Goal: Information Seeking & Learning: Learn about a topic

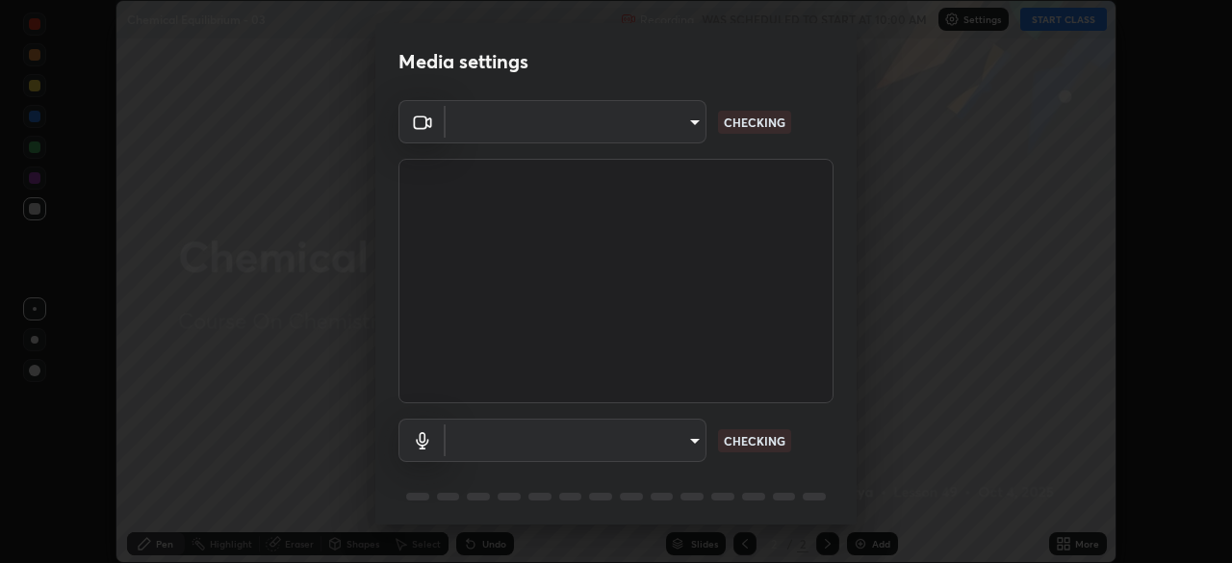
scroll to position [563, 1232]
type input "c08bce05bf8d5aea718a1be68f52da0599af41aa0cc24399225b9d00f0db6711"
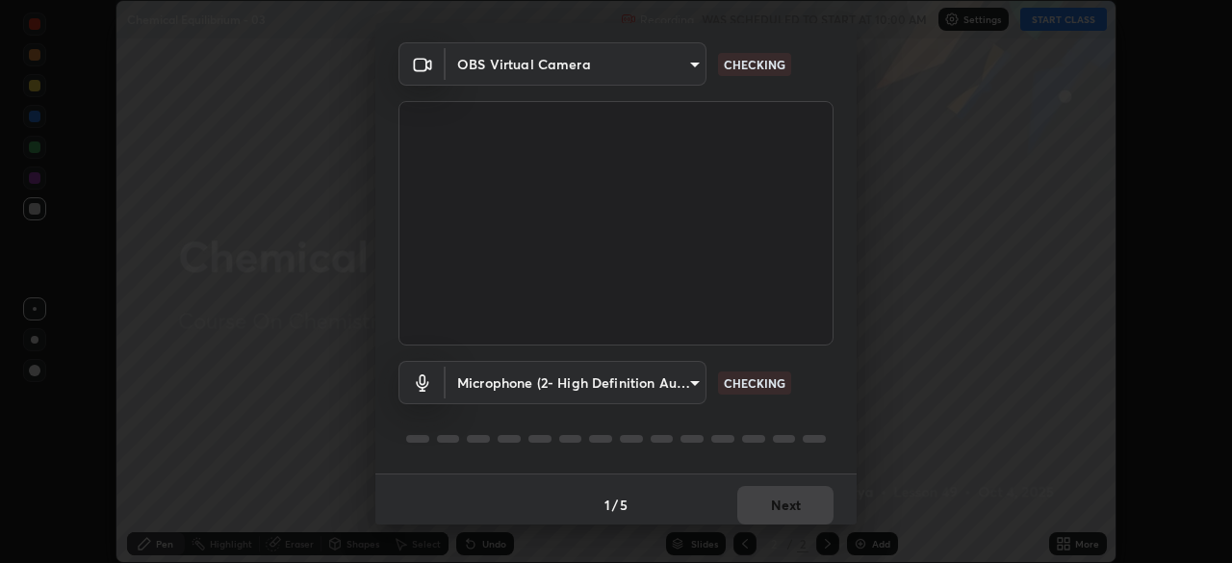
scroll to position [68, 0]
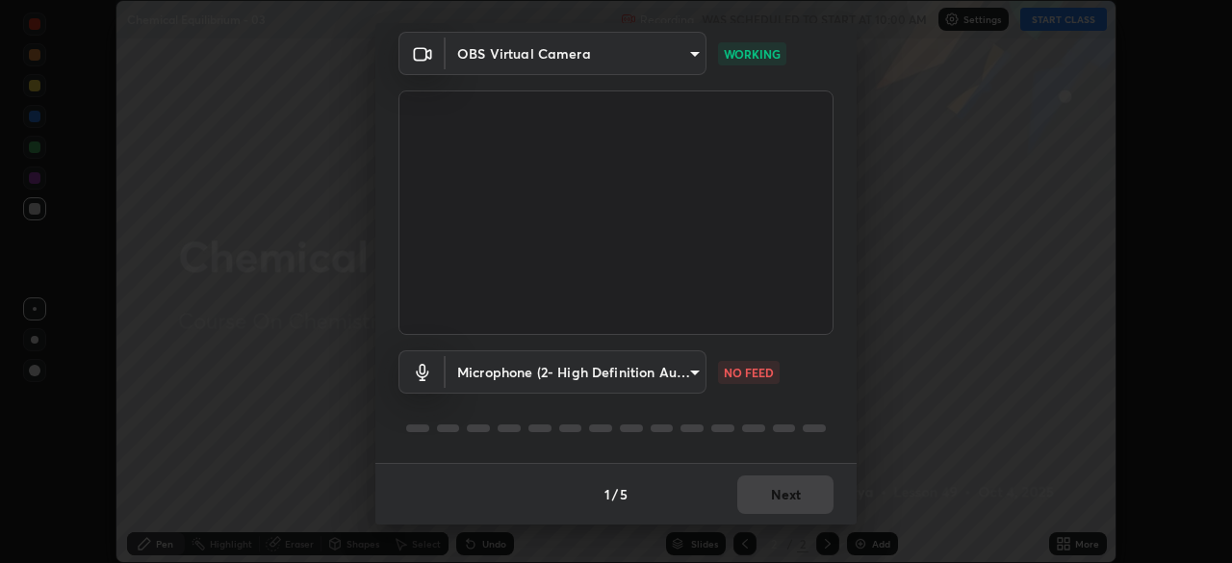
click at [677, 379] on body "Erase all Chemical Equilibrium - 03 Recording WAS SCHEDULED TO START AT 10:00 A…" at bounding box center [616, 281] width 1232 height 563
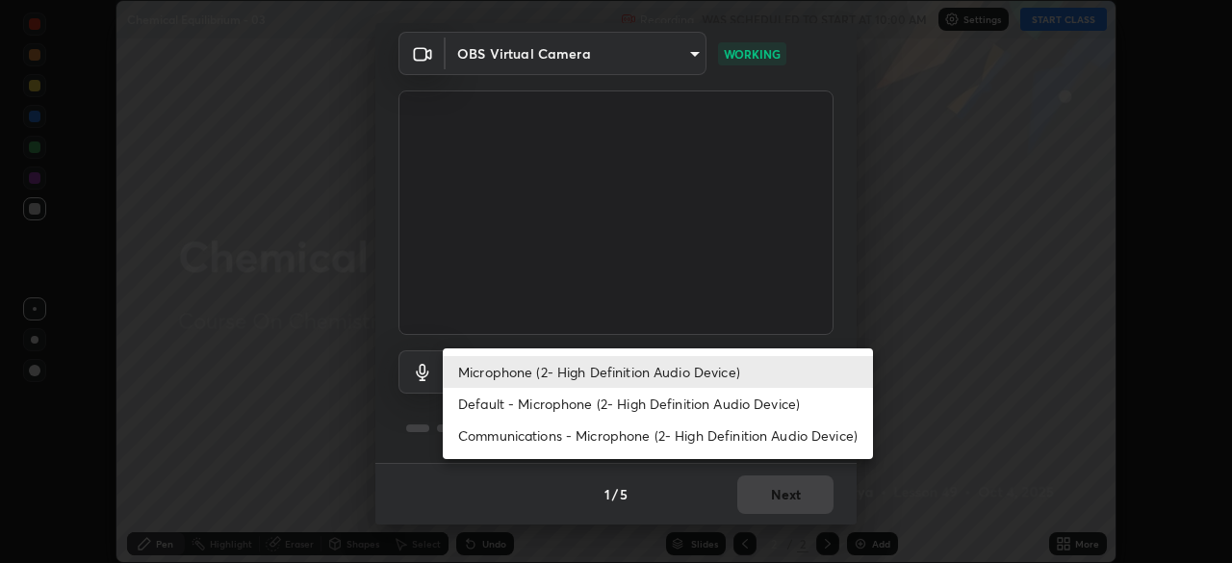
click at [629, 396] on li "Default - Microphone (2- High Definition Audio Device)" at bounding box center [658, 404] width 430 height 32
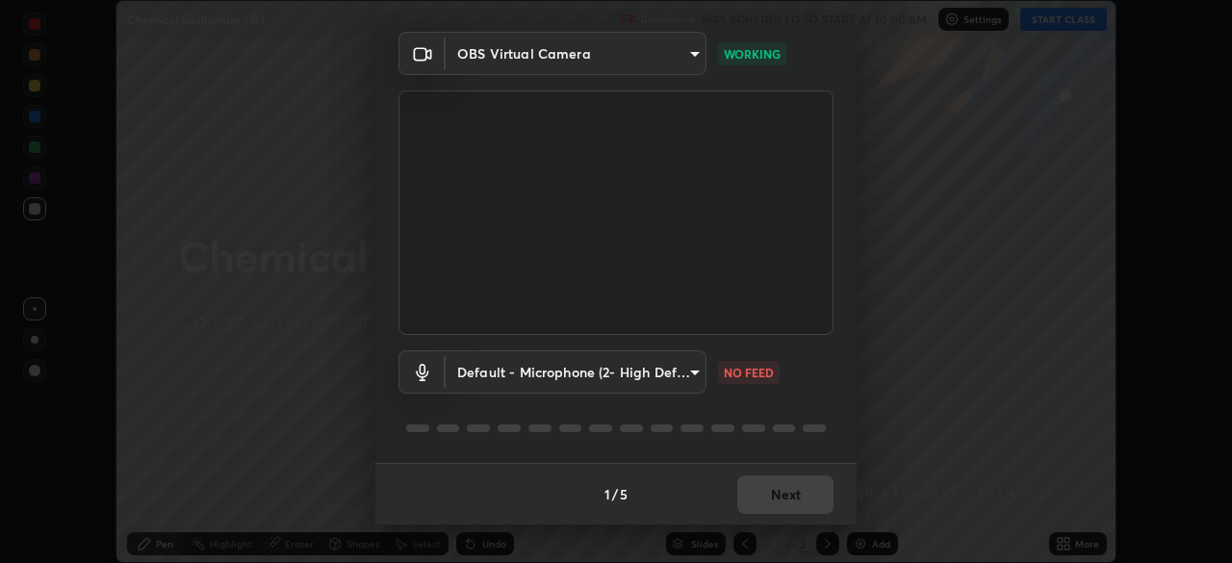
click at [625, 380] on body "Erase all Chemical Equilibrium - 03 Recording WAS SCHEDULED TO START AT 10:00 A…" at bounding box center [616, 281] width 1232 height 563
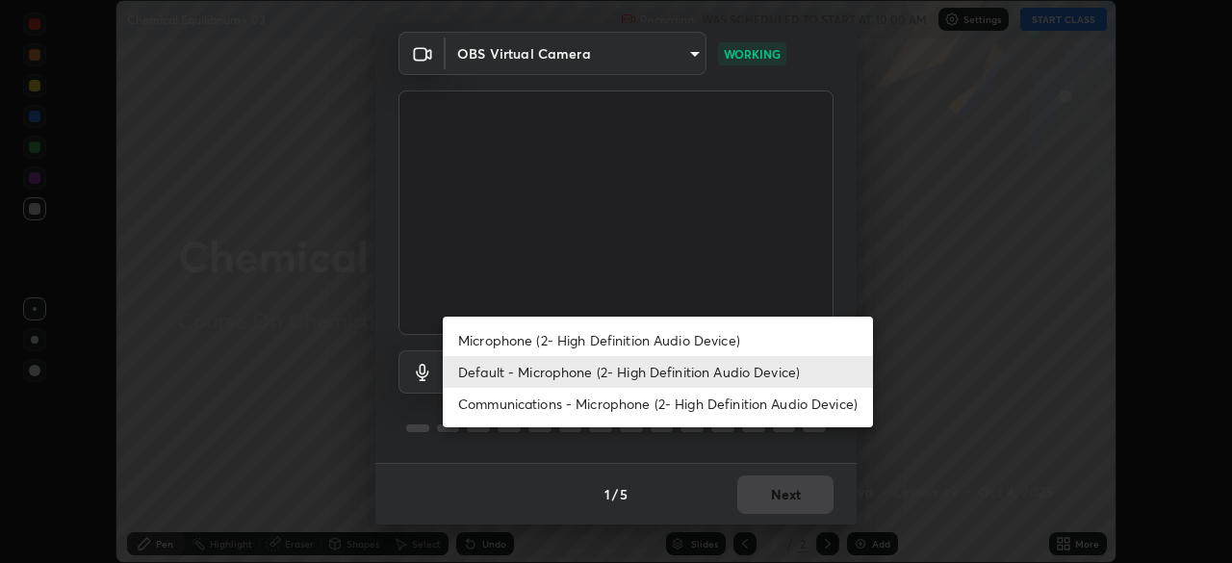
click at [580, 337] on li "Microphone (2- High Definition Audio Device)" at bounding box center [658, 340] width 430 height 32
type input "f62e13f0dc2c211b2e31b7d04ee83dbf57bd85d8f499c87d3582929809dfa27d"
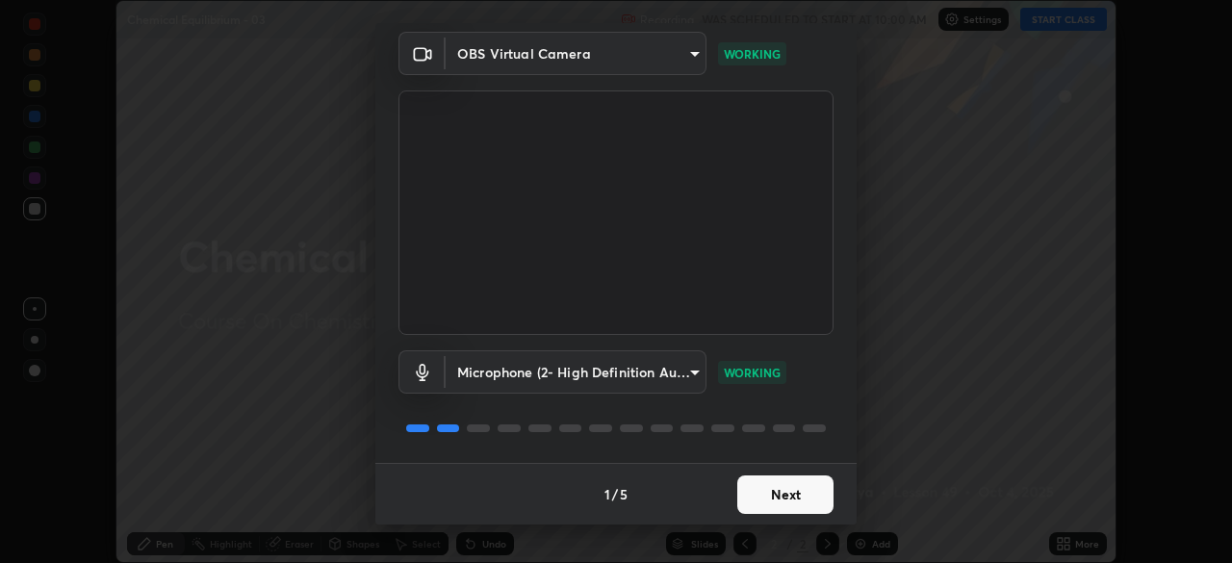
click at [749, 498] on button "Next" at bounding box center [785, 494] width 96 height 38
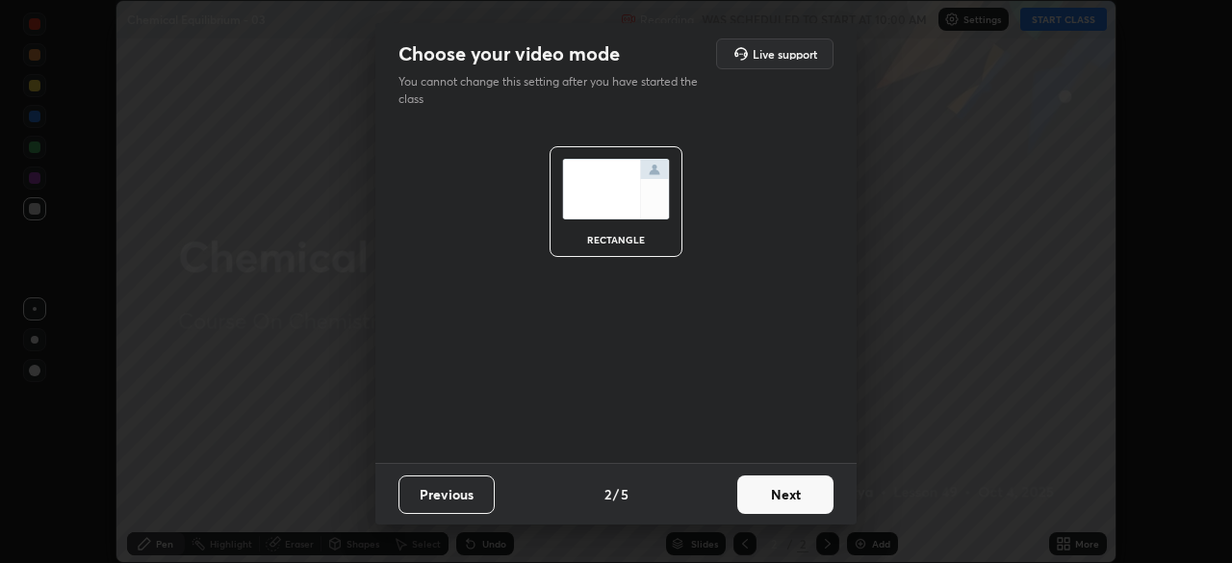
scroll to position [0, 0]
click at [791, 496] on button "Next" at bounding box center [785, 494] width 96 height 38
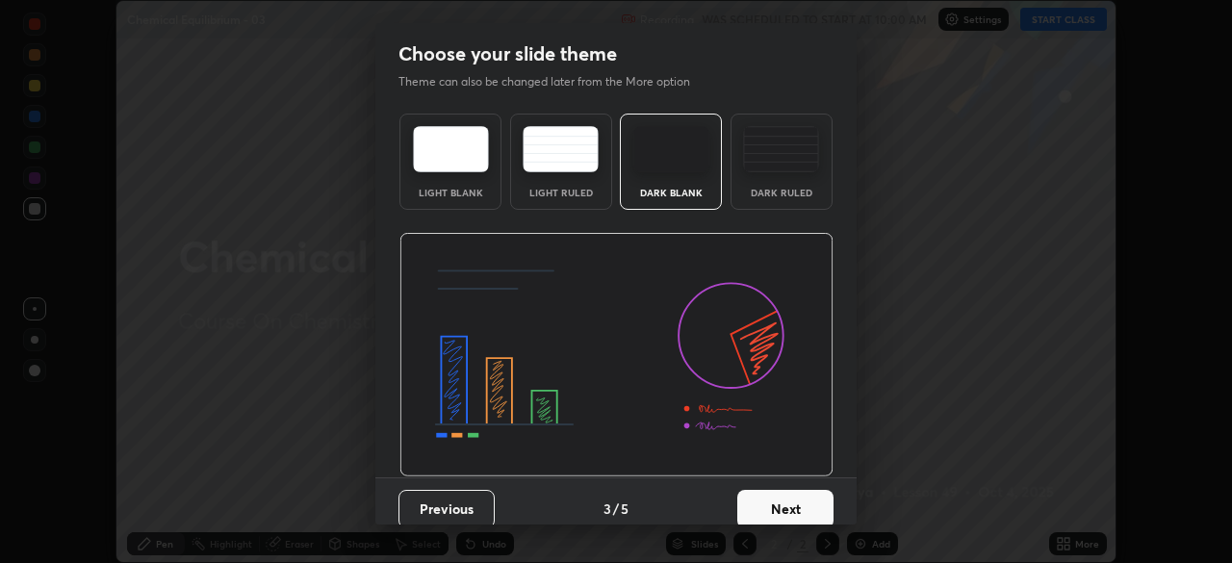
click at [808, 495] on button "Next" at bounding box center [785, 509] width 96 height 38
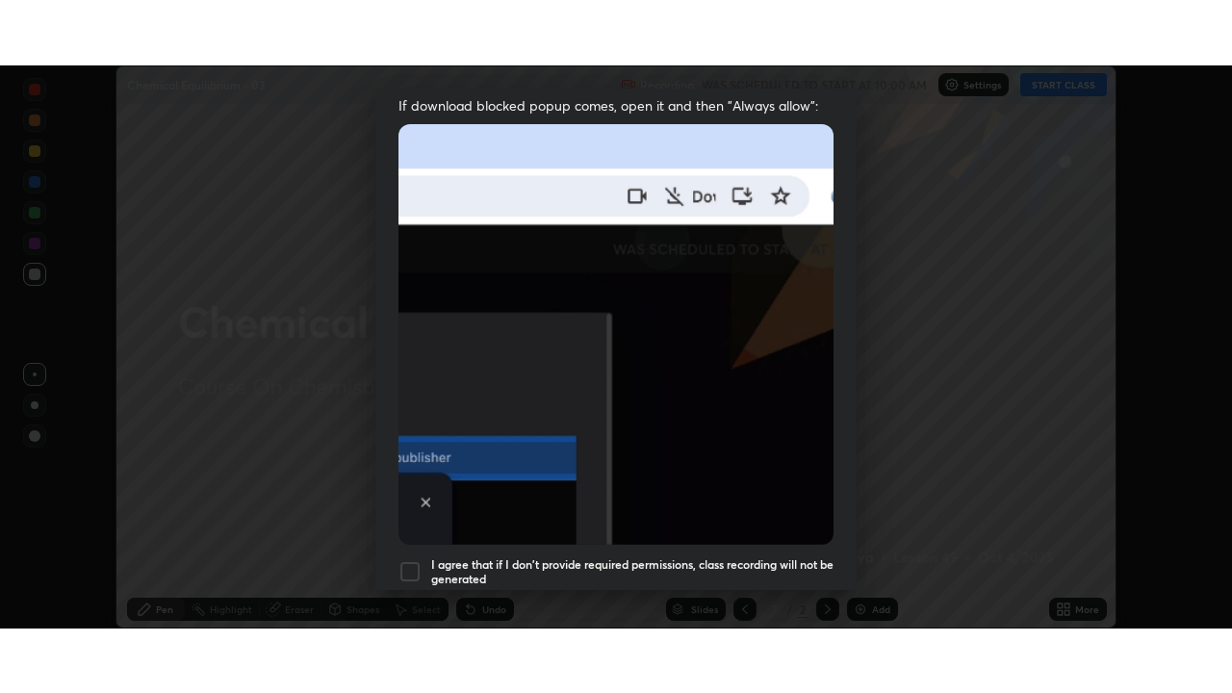
scroll to position [461, 0]
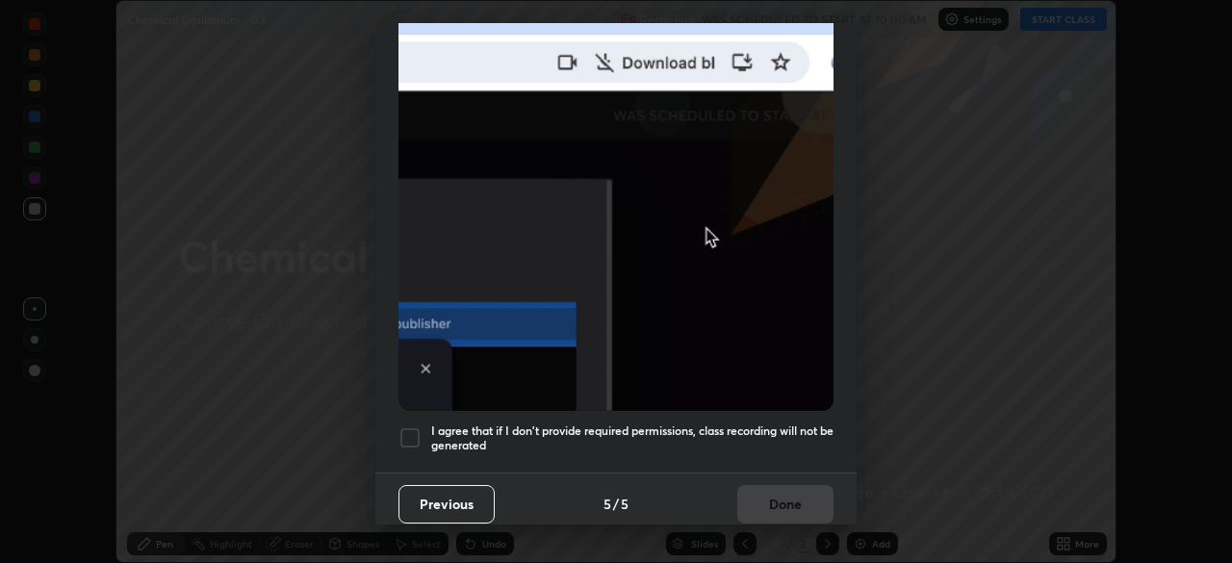
click at [750, 423] on h5 "I agree that if I don't provide required permissions, class recording will not …" at bounding box center [632, 438] width 402 height 30
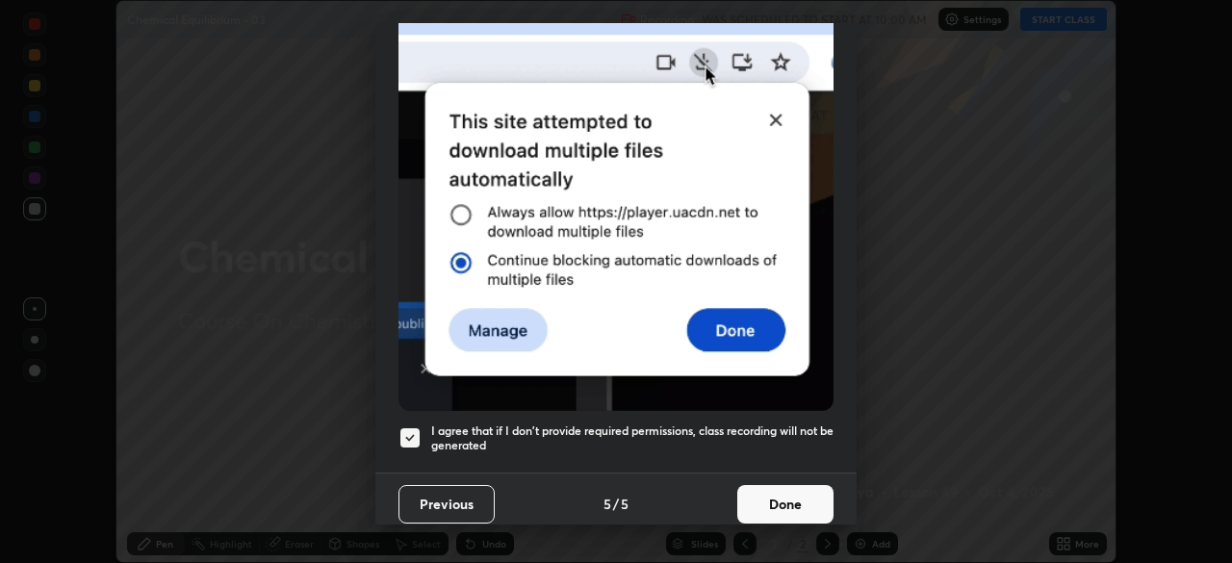
click at [762, 485] on button "Done" at bounding box center [785, 504] width 96 height 38
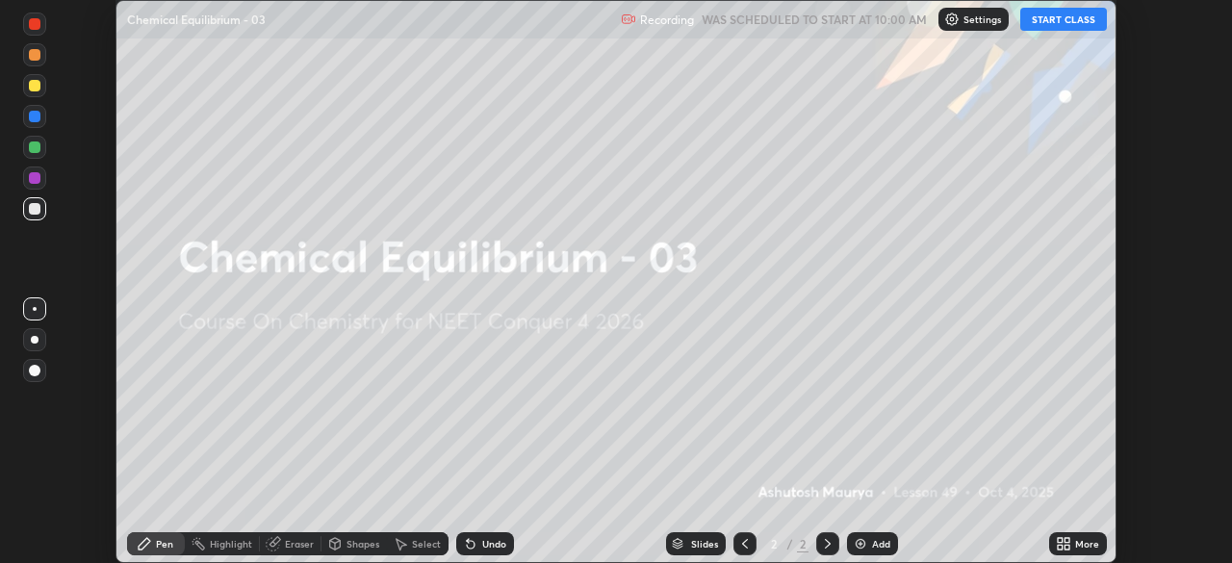
click at [1059, 538] on icon at bounding box center [1060, 540] width 5 height 5
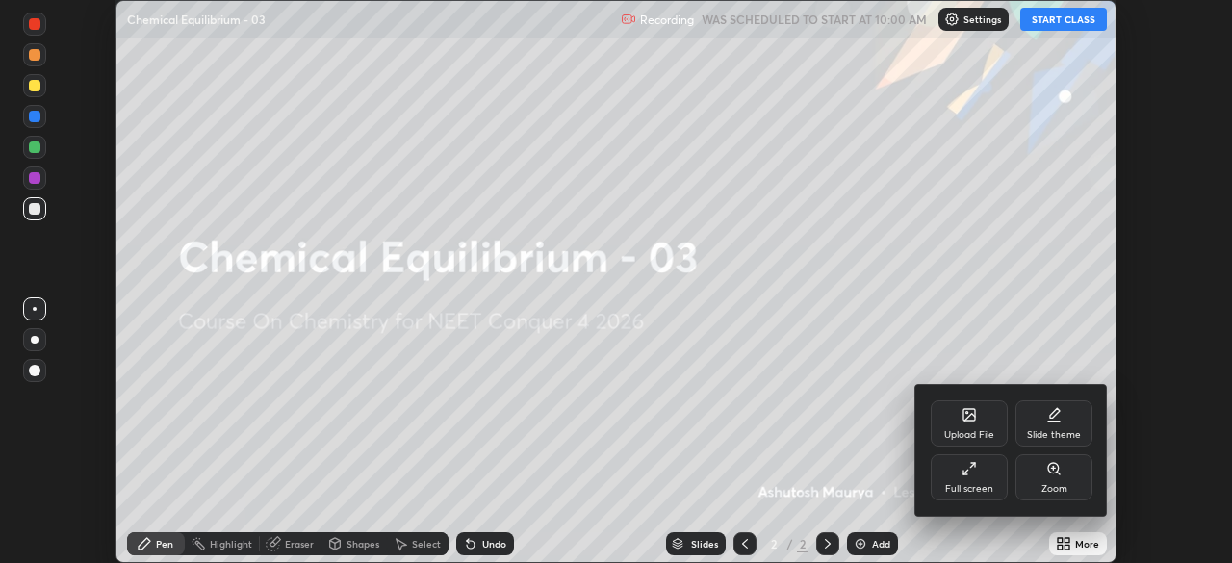
click at [979, 479] on div "Full screen" at bounding box center [969, 477] width 77 height 46
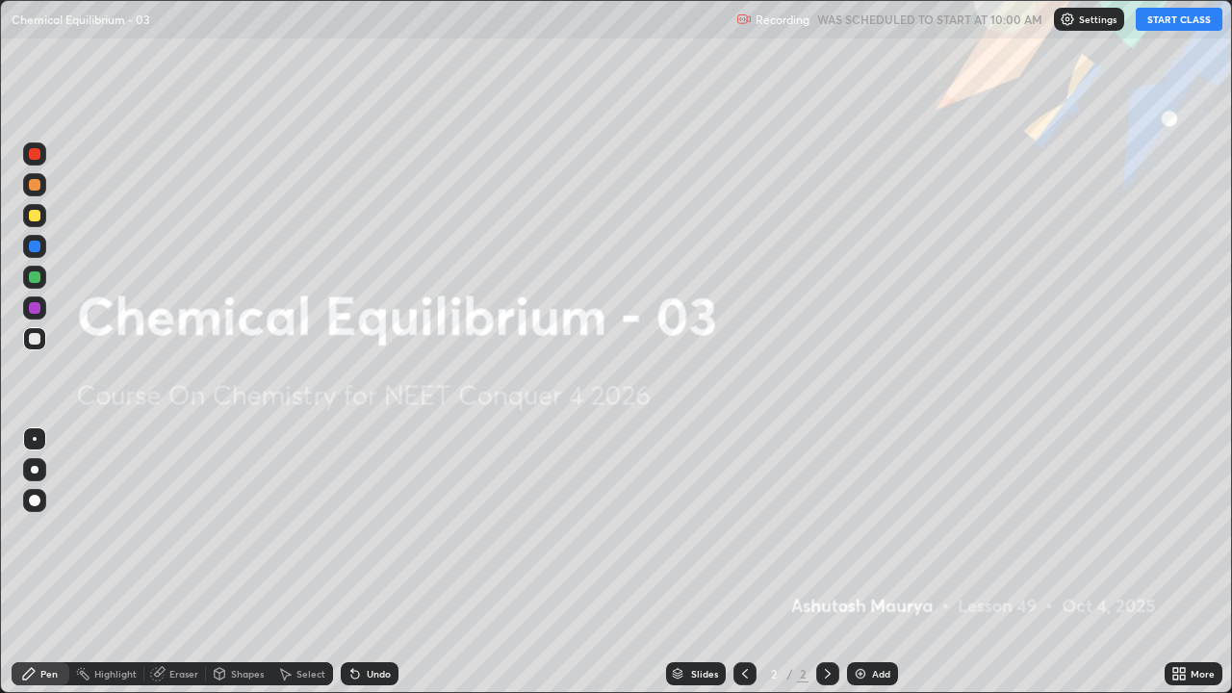
scroll to position [693, 1232]
click at [1160, 20] on button "START CLASS" at bounding box center [1179, 19] width 87 height 23
click at [872, 562] on div "Add" at bounding box center [881, 674] width 18 height 10
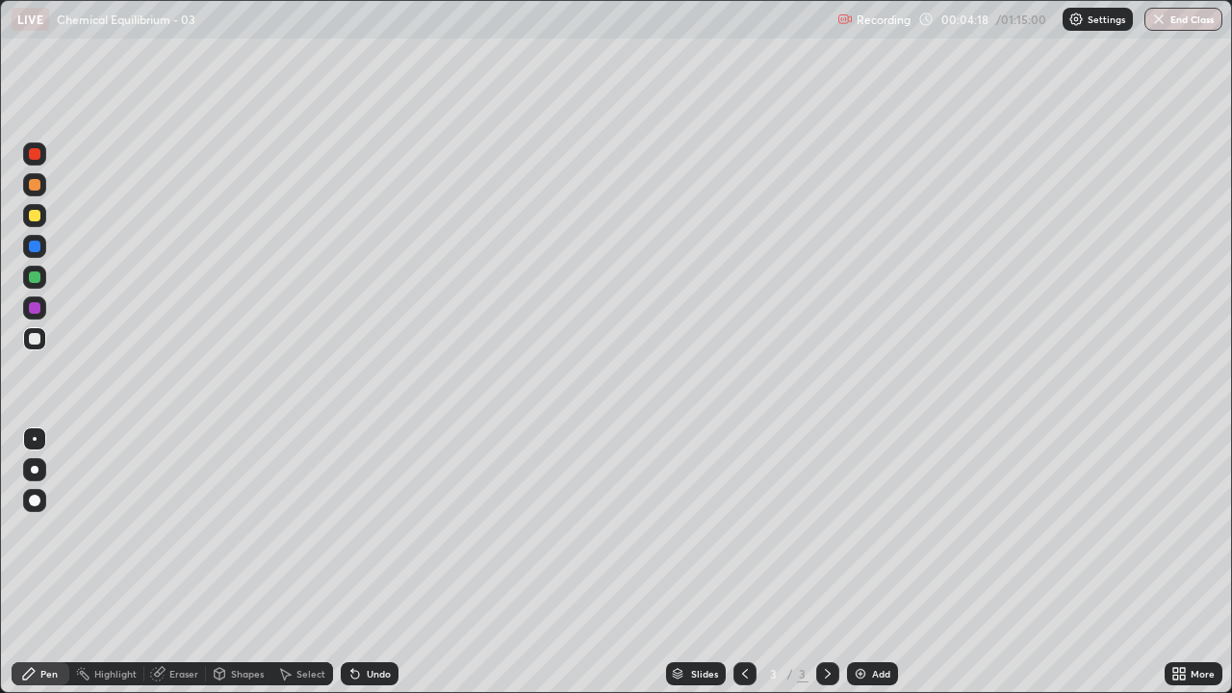
click at [35, 468] on div at bounding box center [35, 470] width 8 height 8
click at [36, 216] on div at bounding box center [35, 216] width 12 height 12
click at [37, 187] on div at bounding box center [35, 185] width 12 height 12
click at [35, 340] on div at bounding box center [35, 339] width 12 height 12
click at [379, 562] on div "Undo" at bounding box center [379, 674] width 24 height 10
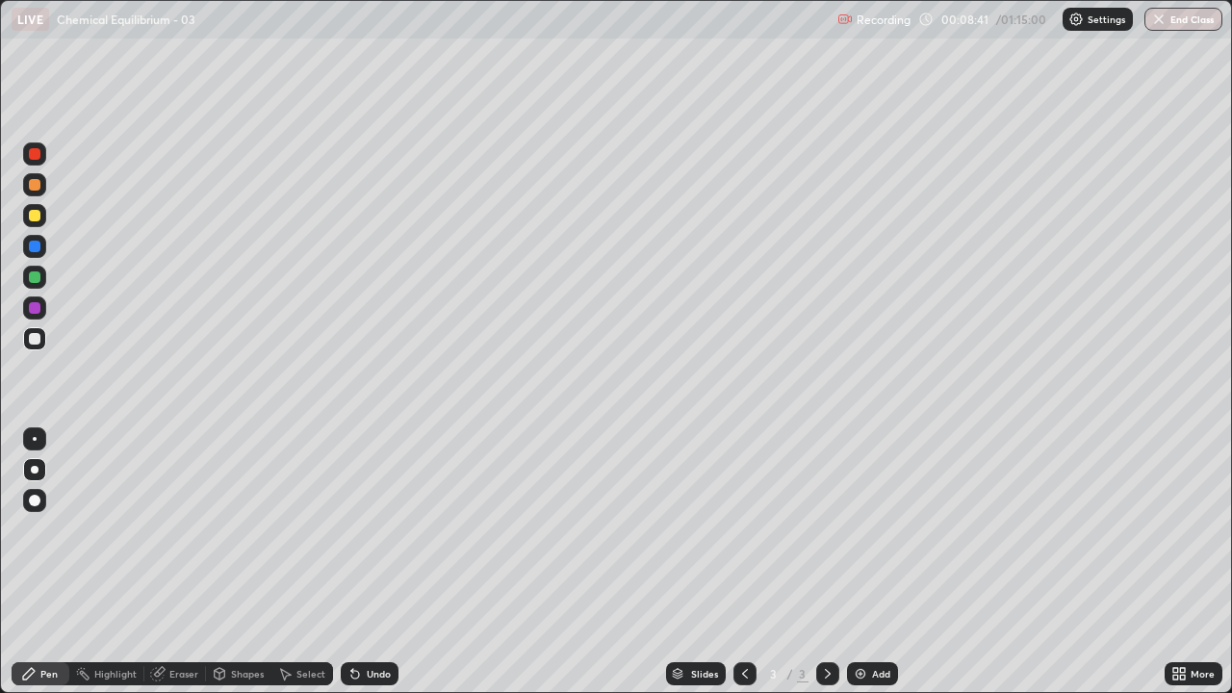
click at [370, 562] on div "Undo" at bounding box center [379, 674] width 24 height 10
click at [376, 562] on div "Undo" at bounding box center [370, 673] width 58 height 23
click at [375, 562] on div "Undo" at bounding box center [370, 673] width 58 height 23
click at [175, 562] on div "Eraser" at bounding box center [183, 674] width 29 height 10
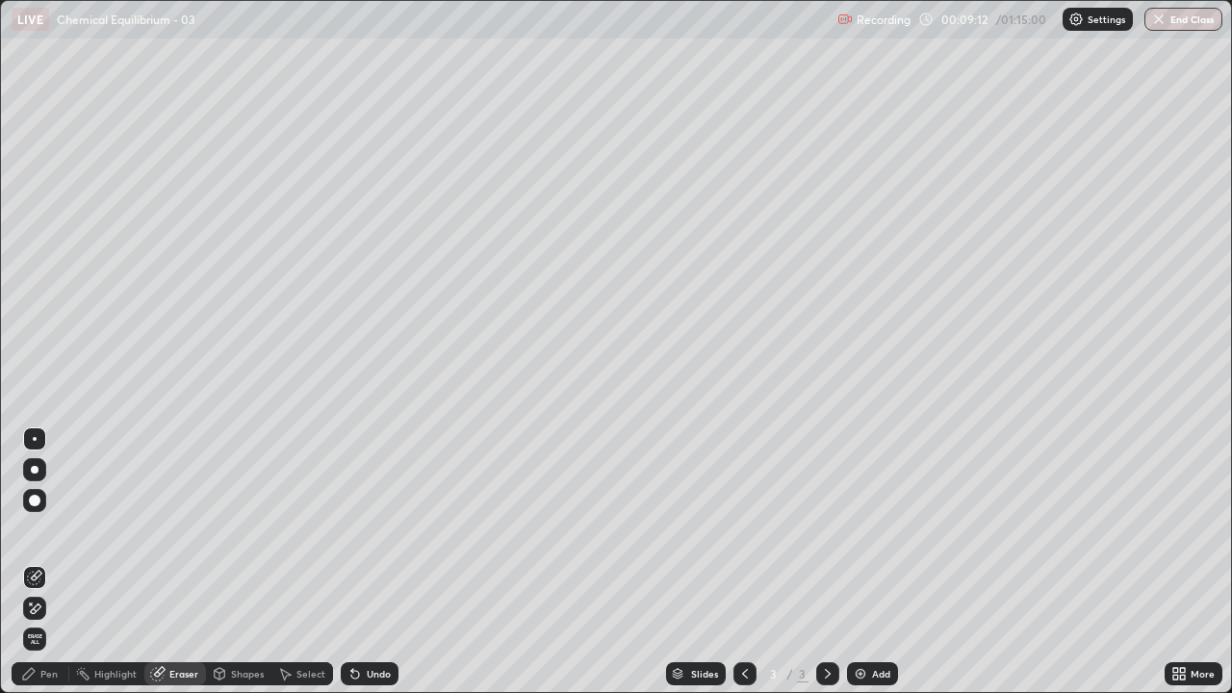
click at [38, 562] on div "Pen" at bounding box center [41, 673] width 58 height 23
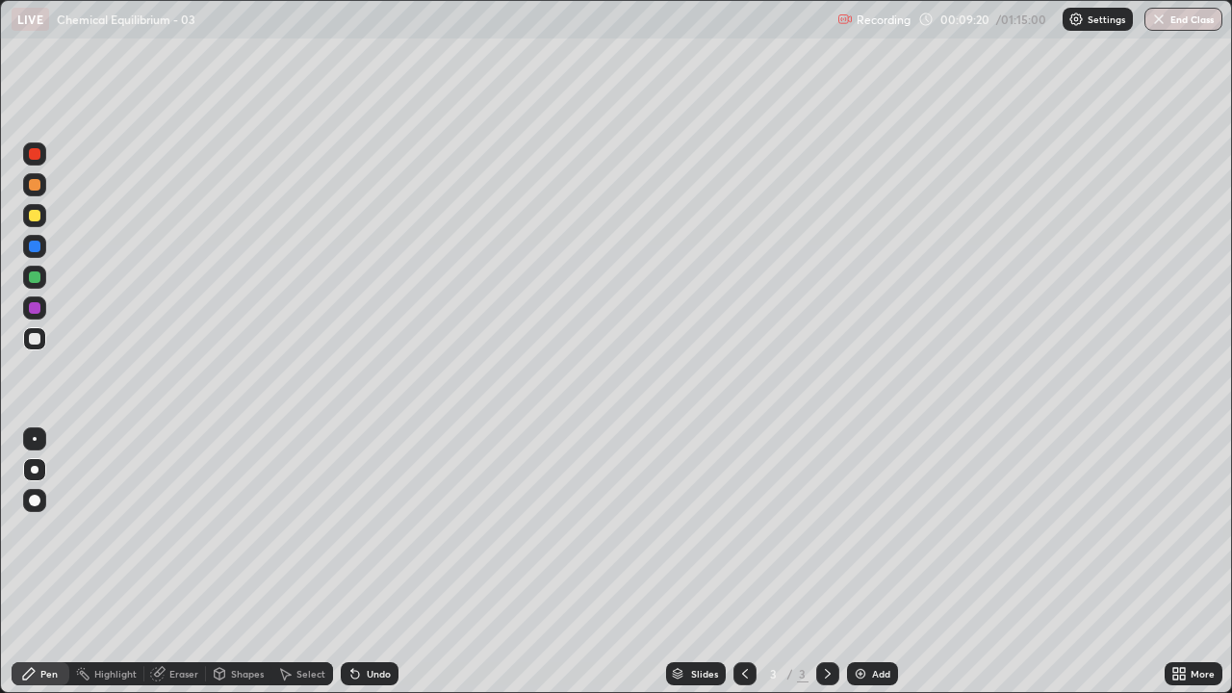
click at [35, 311] on div at bounding box center [35, 308] width 12 height 12
click at [35, 339] on div at bounding box center [35, 339] width 12 height 12
click at [861, 562] on img at bounding box center [860, 673] width 15 height 15
click at [737, 562] on div at bounding box center [744, 673] width 23 height 38
click at [825, 562] on icon at bounding box center [828, 674] width 6 height 10
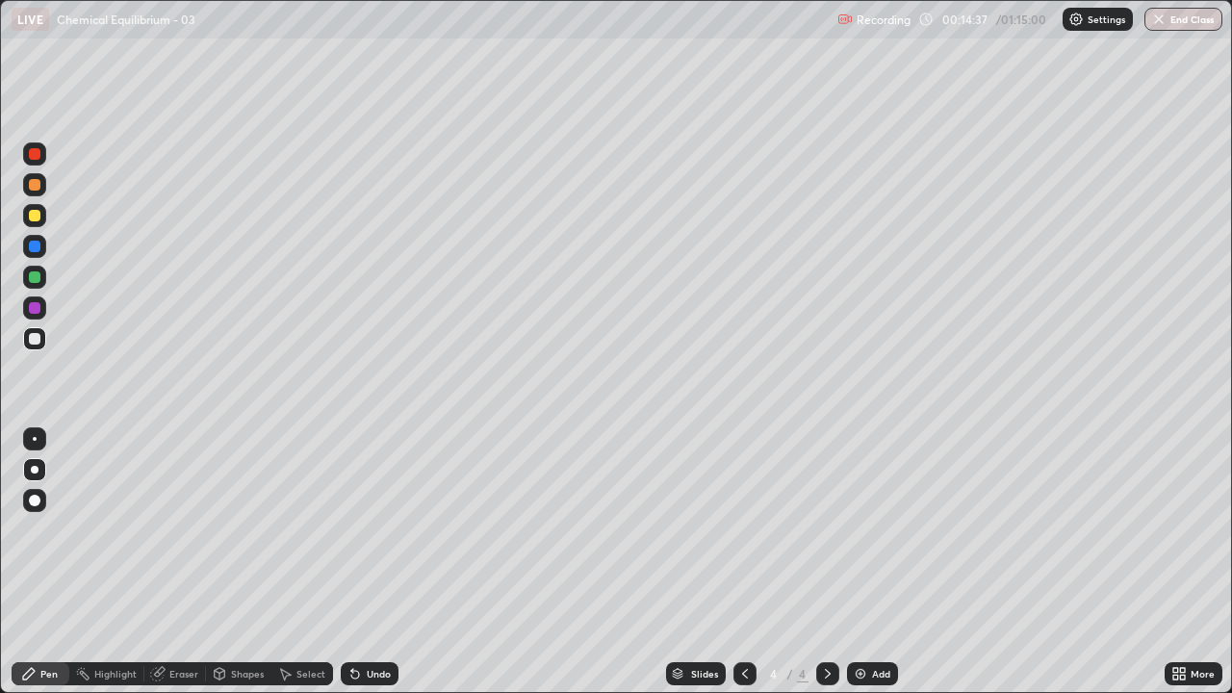
click at [37, 274] on div at bounding box center [35, 277] width 12 height 12
click at [33, 248] on div at bounding box center [35, 247] width 12 height 12
click at [881, 562] on div "Add" at bounding box center [872, 673] width 51 height 23
click at [38, 183] on div at bounding box center [35, 185] width 12 height 12
click at [36, 338] on div at bounding box center [35, 339] width 12 height 12
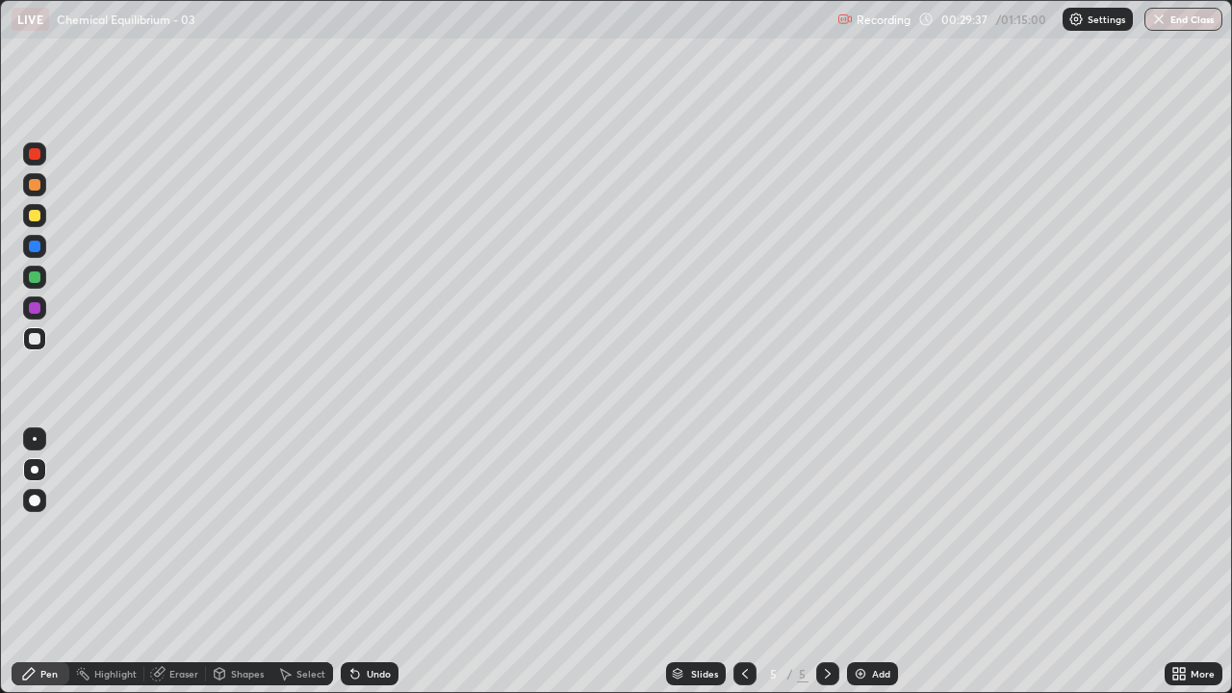
click at [183, 562] on div "Eraser" at bounding box center [183, 674] width 29 height 10
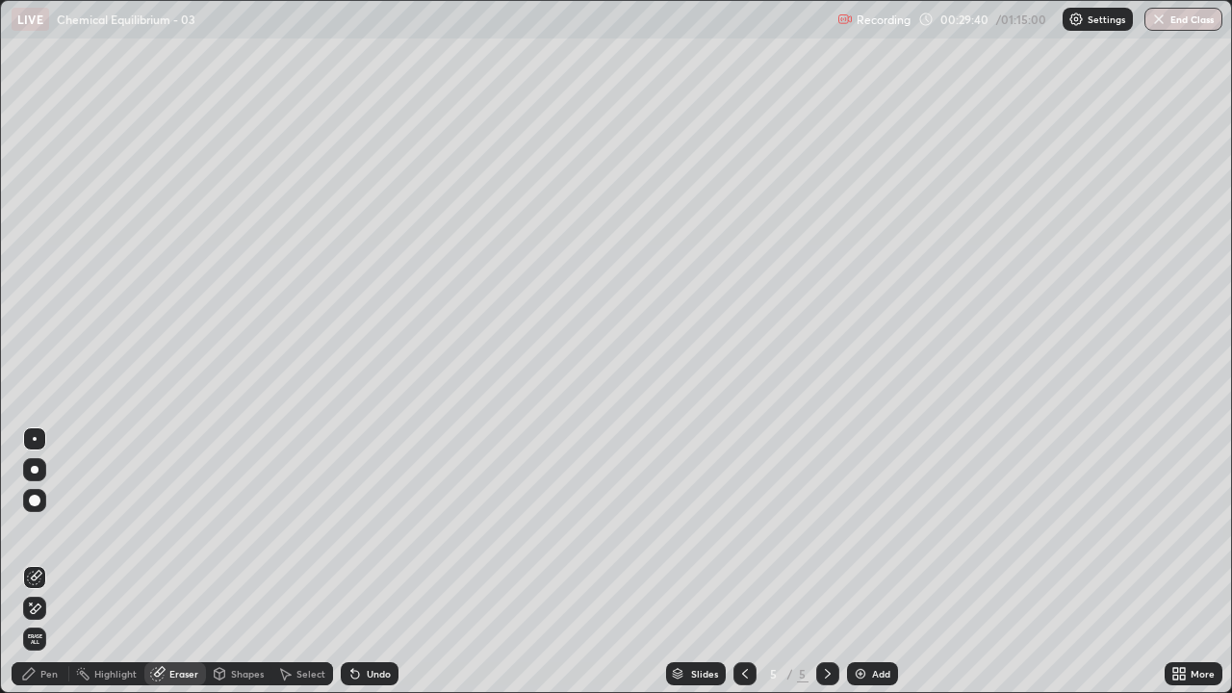
click at [51, 562] on div "Pen" at bounding box center [41, 673] width 58 height 23
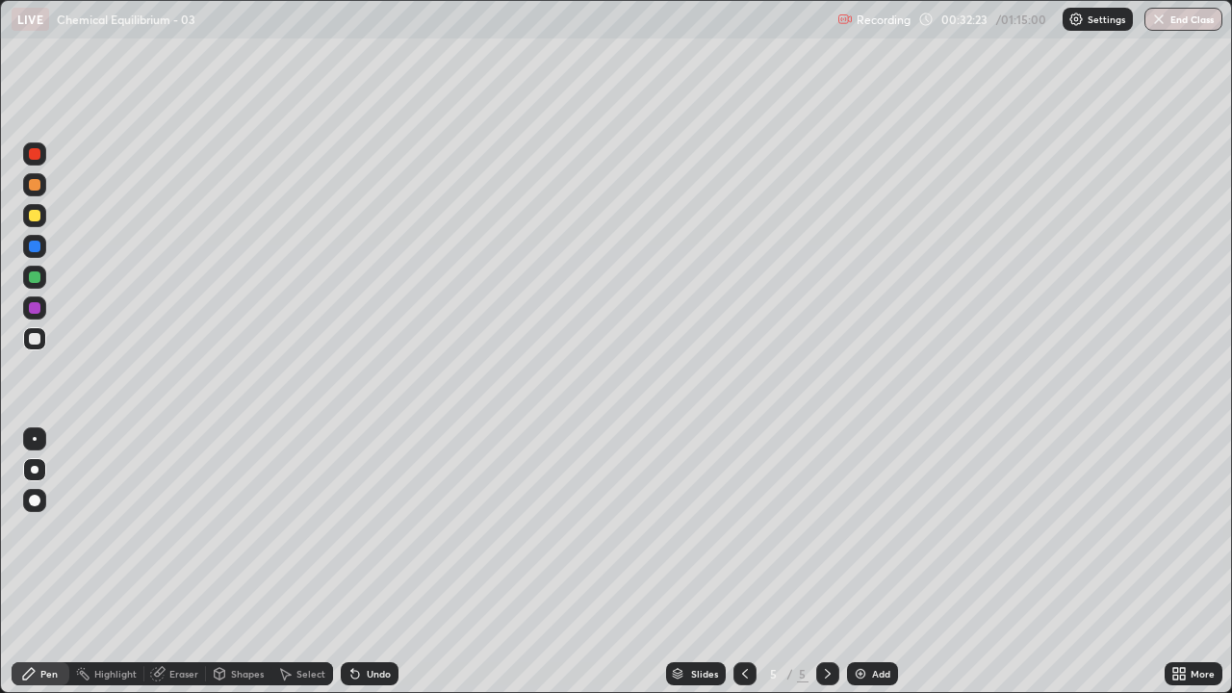
click at [864, 562] on img at bounding box center [860, 673] width 15 height 15
click at [38, 183] on div at bounding box center [35, 185] width 12 height 12
click at [23, 341] on div at bounding box center [34, 338] width 23 height 23
click at [743, 562] on icon at bounding box center [744, 673] width 15 height 15
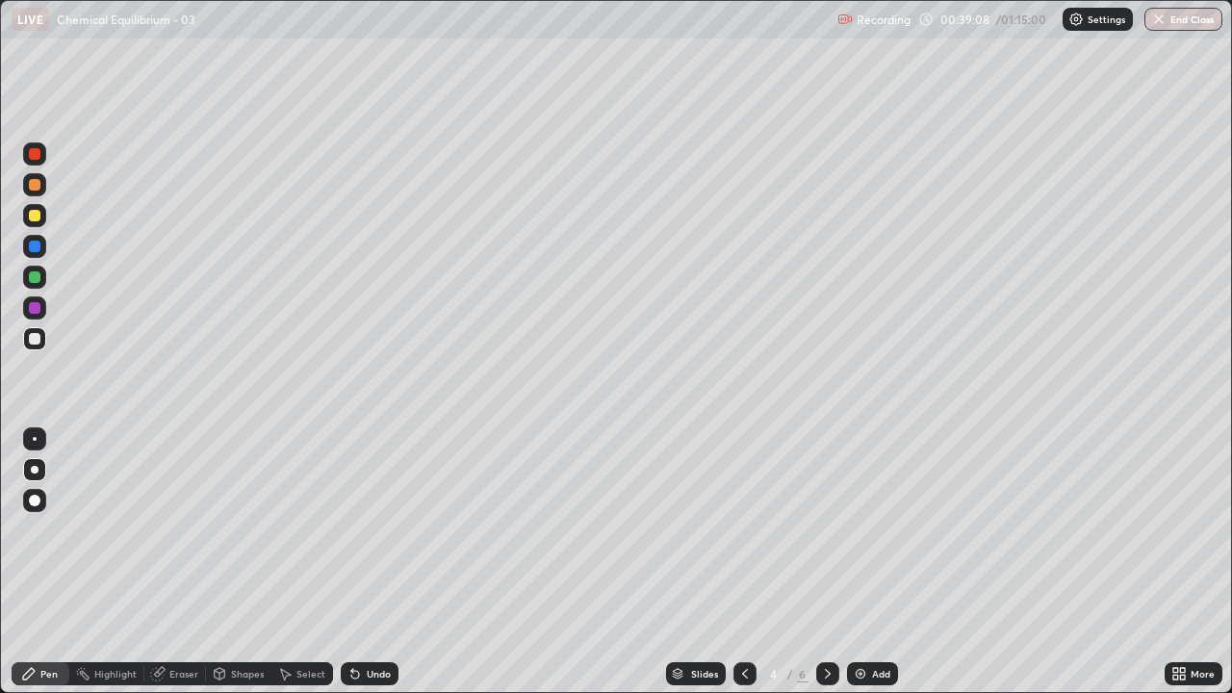
click at [743, 562] on icon at bounding box center [744, 673] width 15 height 15
click at [828, 562] on icon at bounding box center [828, 674] width 6 height 10
click at [826, 562] on icon at bounding box center [828, 674] width 6 height 10
click at [826, 562] on icon at bounding box center [827, 673] width 15 height 15
click at [857, 562] on img at bounding box center [860, 673] width 15 height 15
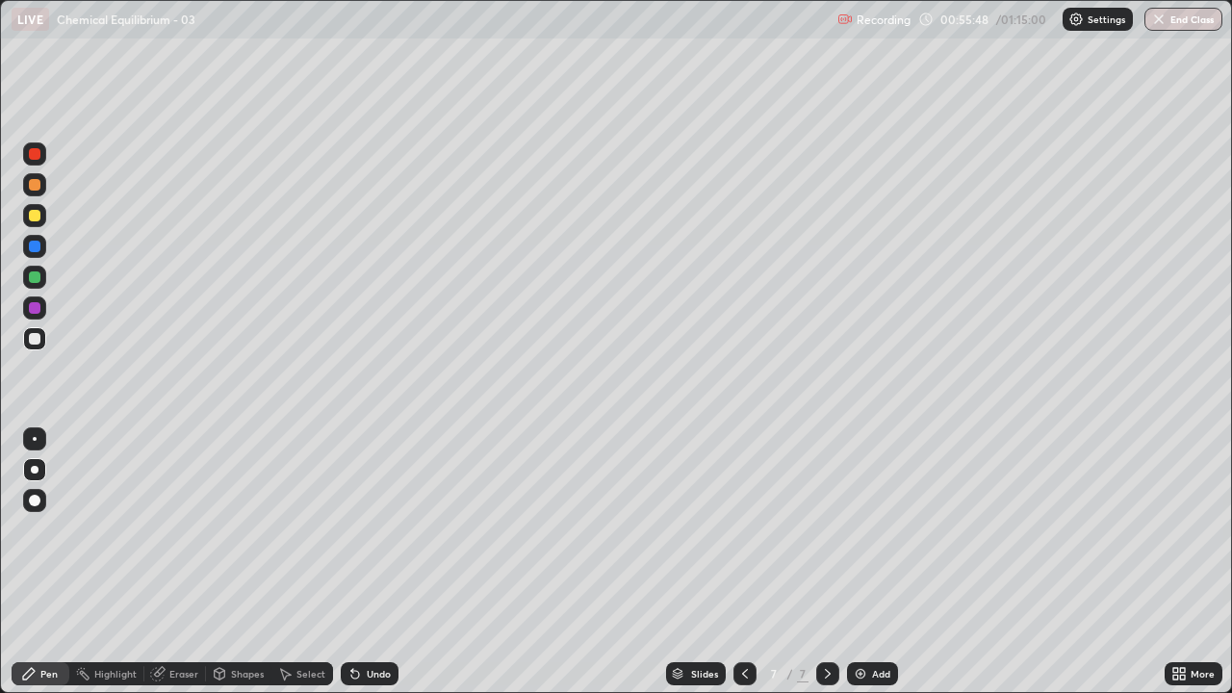
click at [173, 562] on div "Eraser" at bounding box center [183, 674] width 29 height 10
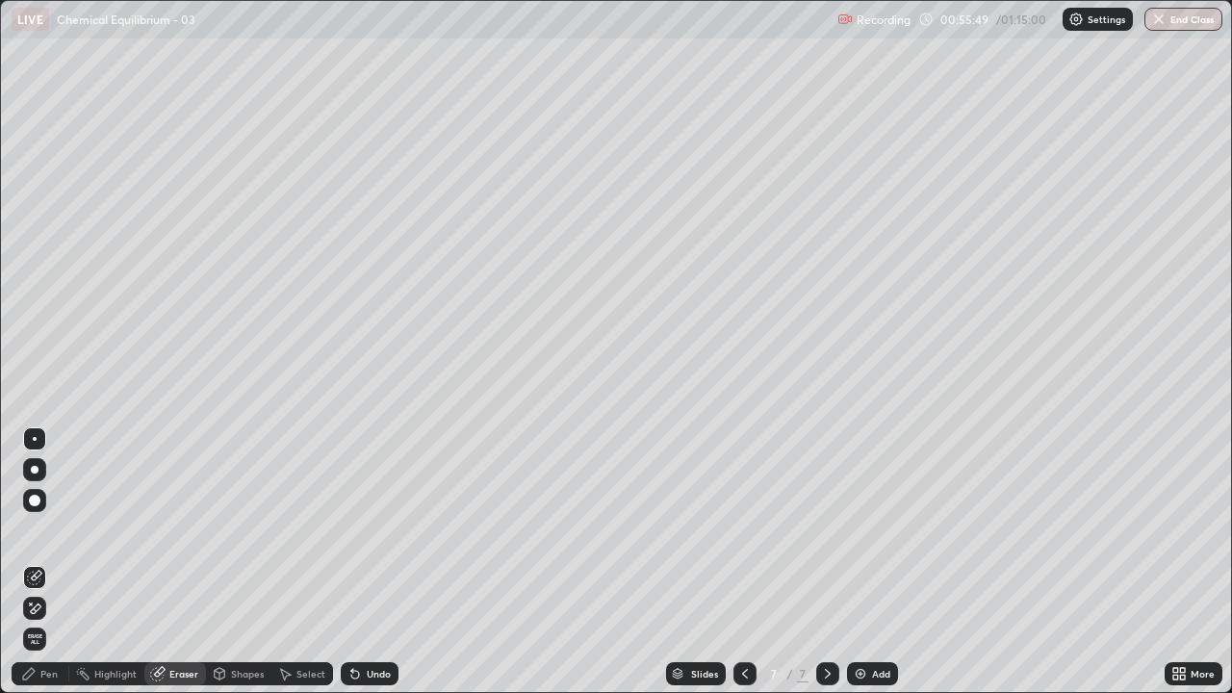
click at [41, 562] on icon at bounding box center [34, 608] width 15 height 16
click at [53, 562] on div "Pen" at bounding box center [48, 674] width 17 height 10
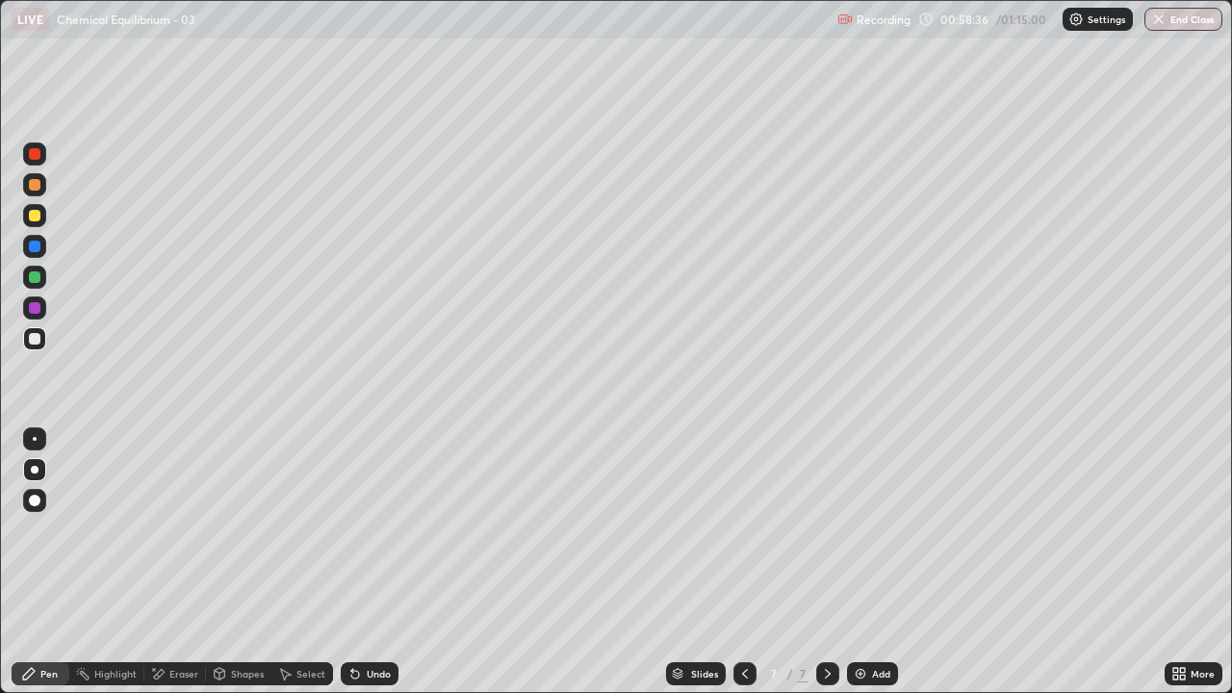
click at [380, 562] on div "Undo" at bounding box center [379, 674] width 24 height 10
click at [377, 562] on div "Undo" at bounding box center [379, 674] width 24 height 10
click at [373, 562] on div "Undo" at bounding box center [379, 674] width 24 height 10
click at [366, 562] on div "Undo" at bounding box center [370, 673] width 58 height 23
click at [365, 562] on div "Undo" at bounding box center [370, 673] width 58 height 23
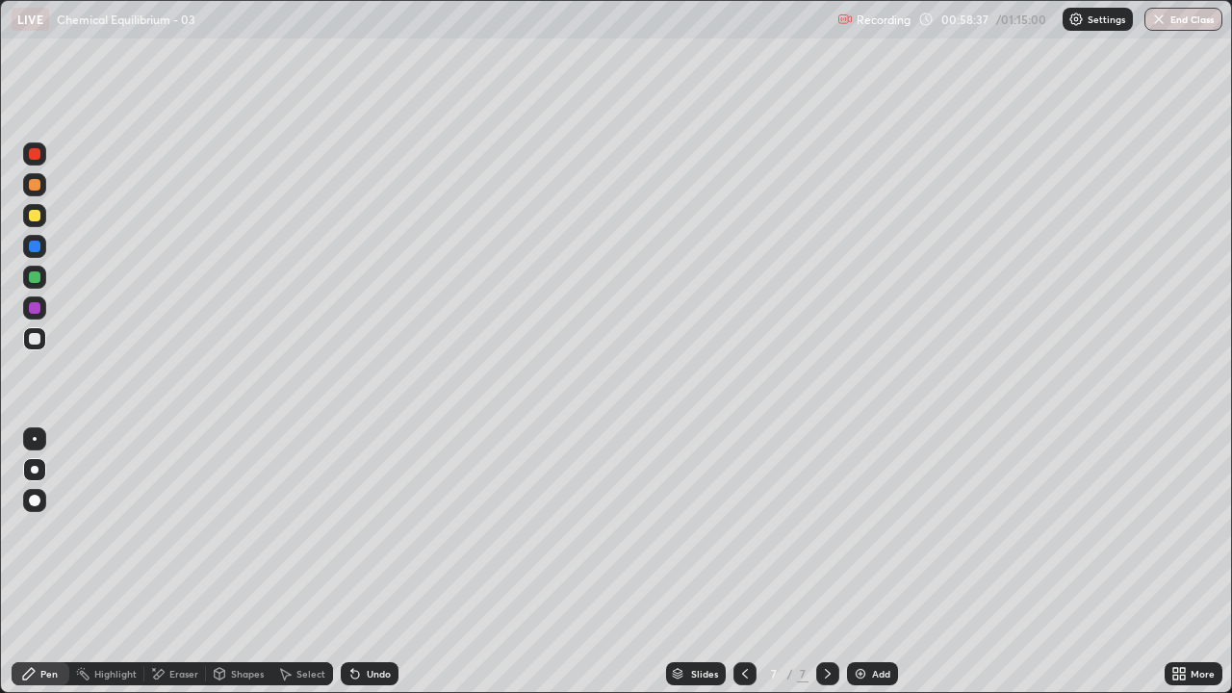
click at [363, 562] on div "Undo" at bounding box center [370, 673] width 58 height 23
click at [360, 562] on div "Undo" at bounding box center [370, 673] width 58 height 23
click at [361, 562] on div "Undo" at bounding box center [370, 673] width 58 height 23
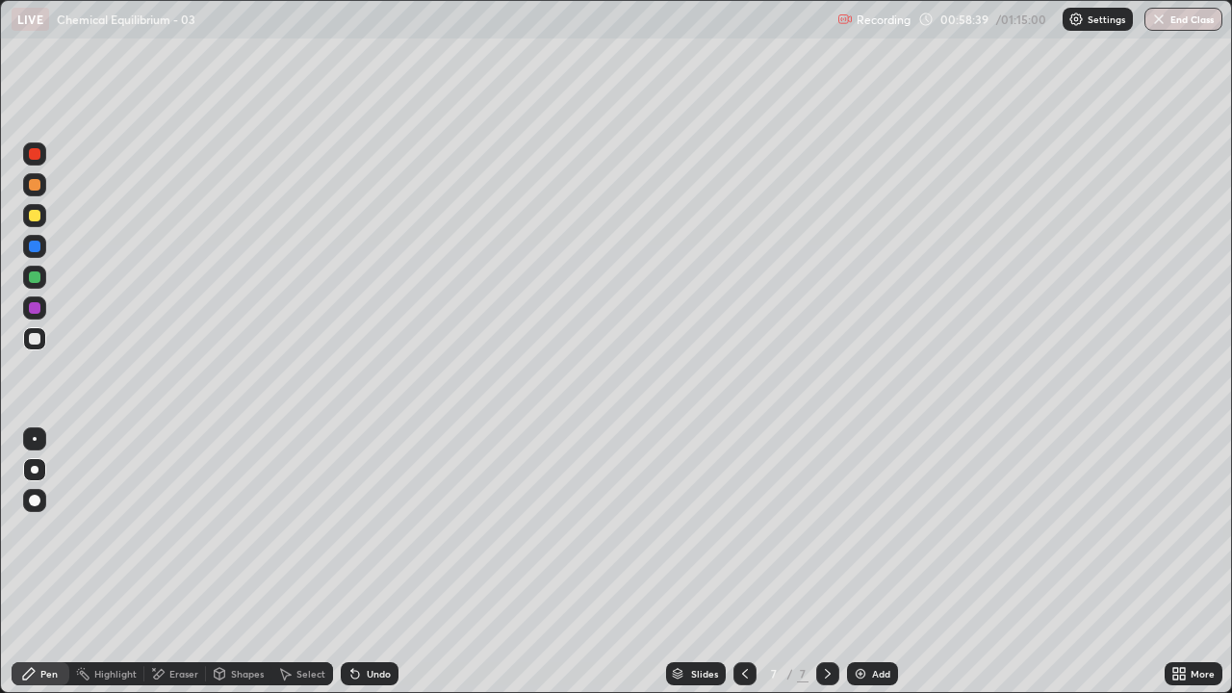
click at [361, 562] on div "Undo" at bounding box center [370, 673] width 58 height 23
click at [188, 562] on div "Eraser" at bounding box center [183, 674] width 29 height 10
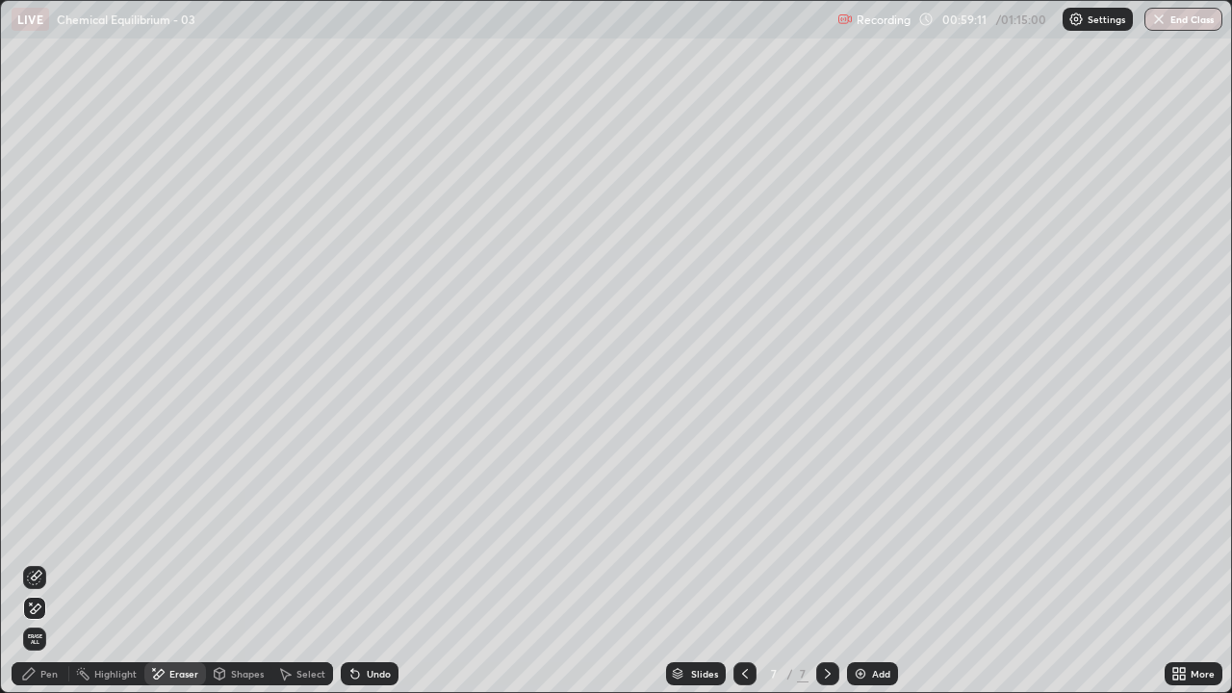
click at [55, 562] on div "Pen" at bounding box center [48, 674] width 17 height 10
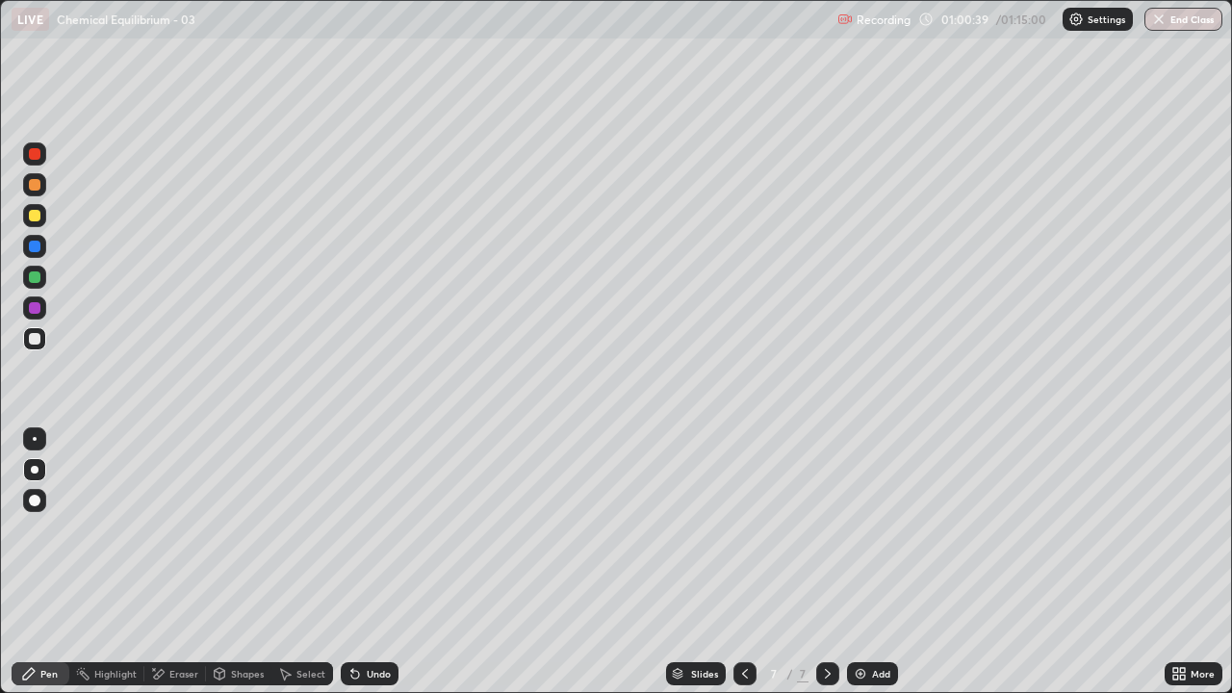
click at [862, 562] on img at bounding box center [860, 673] width 15 height 15
click at [178, 562] on div "Eraser" at bounding box center [183, 674] width 29 height 10
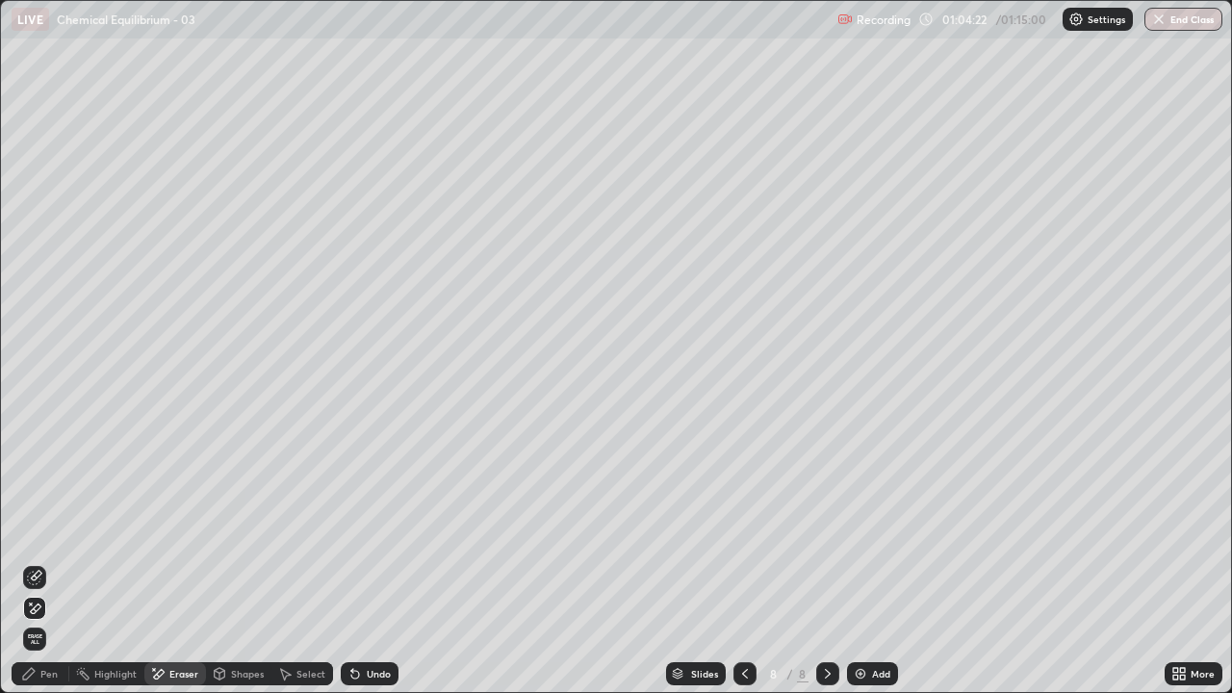
click at [41, 562] on div "Pen" at bounding box center [48, 674] width 17 height 10
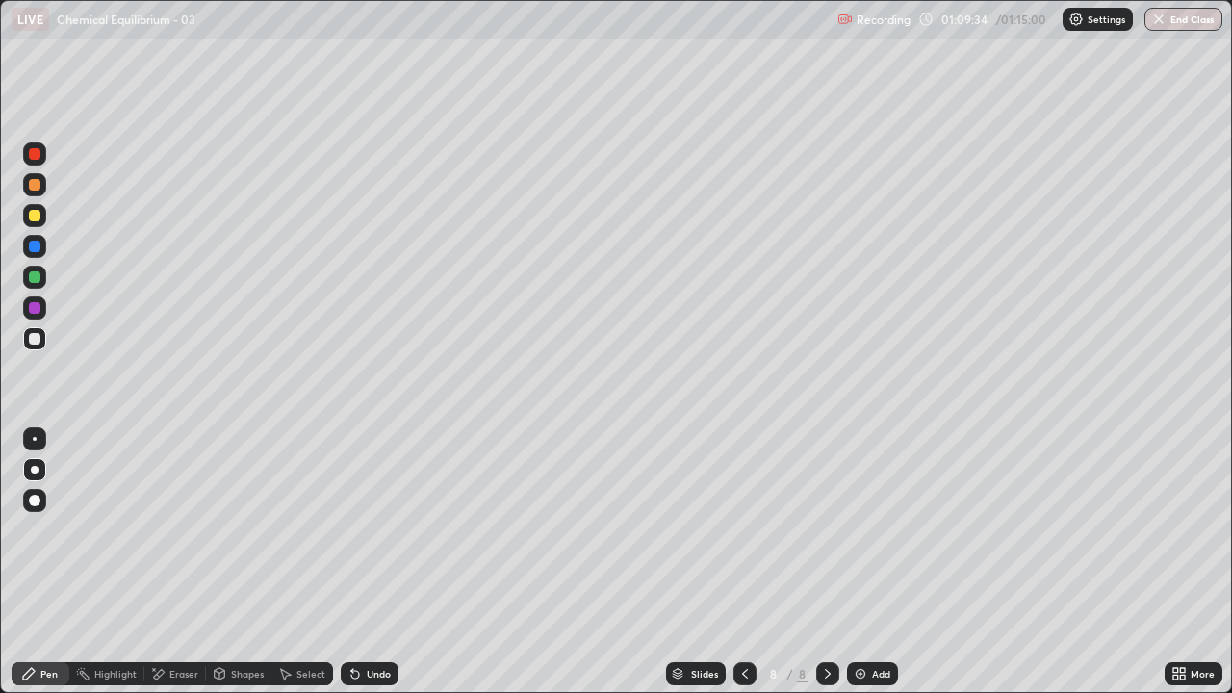
click at [866, 562] on div "Add" at bounding box center [872, 673] width 51 height 23
click at [166, 562] on div "Eraser" at bounding box center [175, 673] width 62 height 23
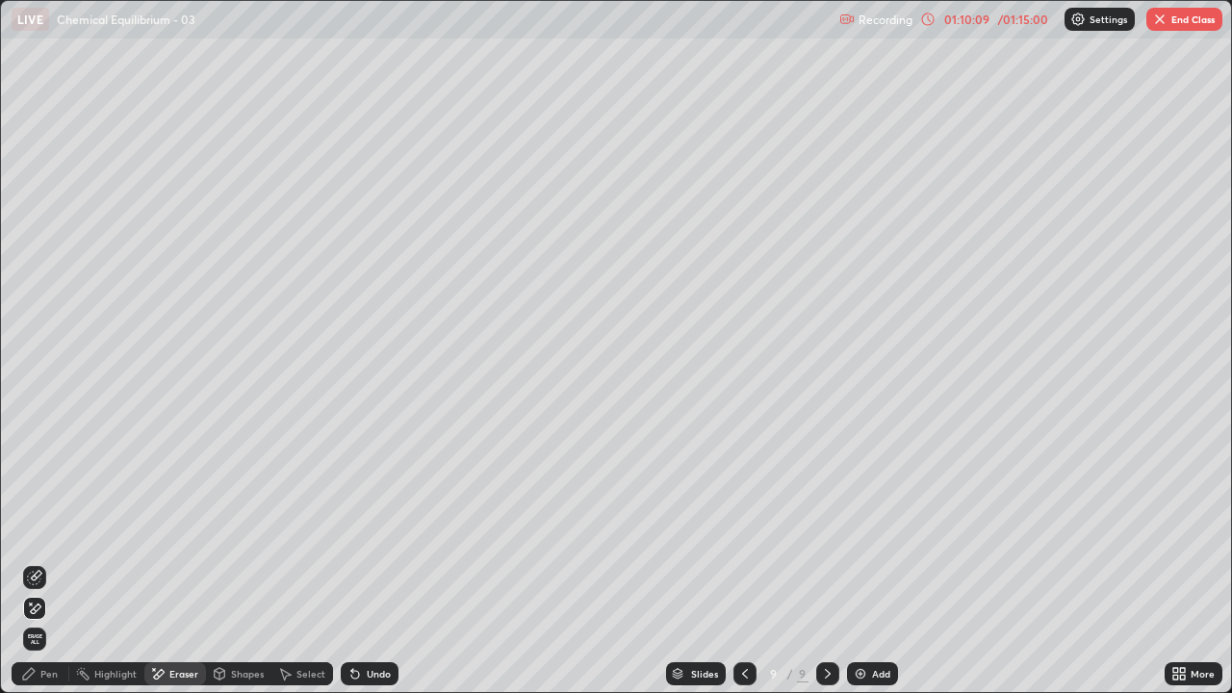
click at [51, 562] on div "Pen" at bounding box center [48, 674] width 17 height 10
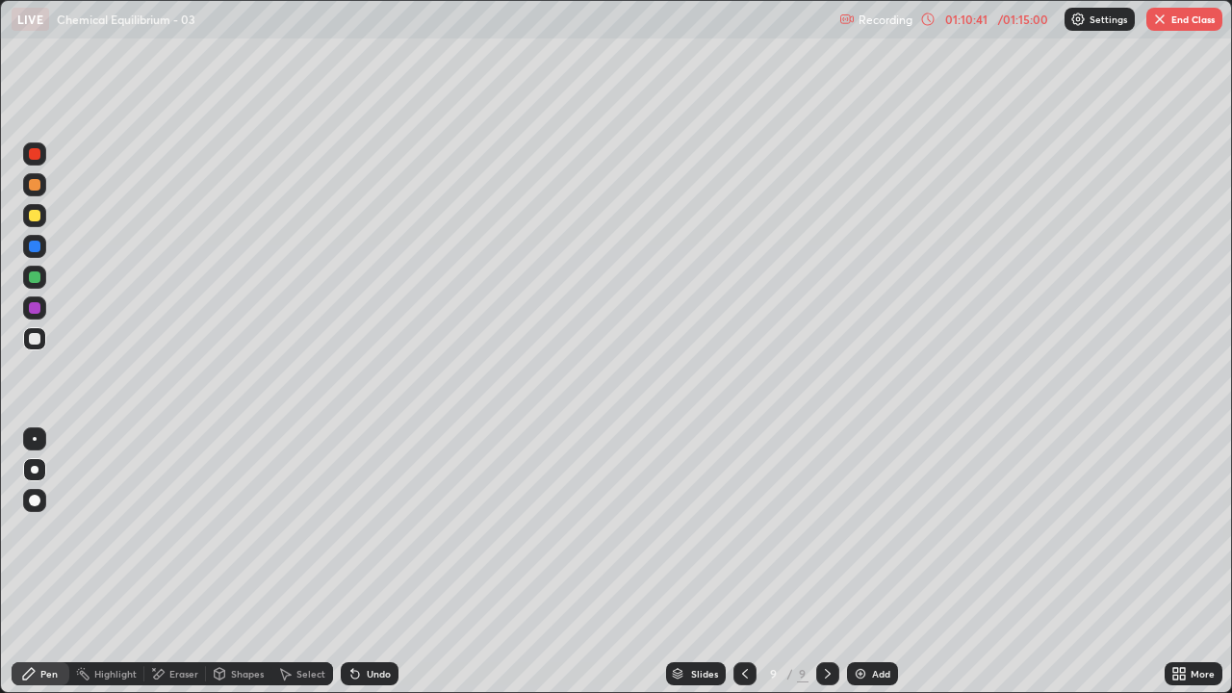
click at [179, 562] on div "Eraser" at bounding box center [183, 674] width 29 height 10
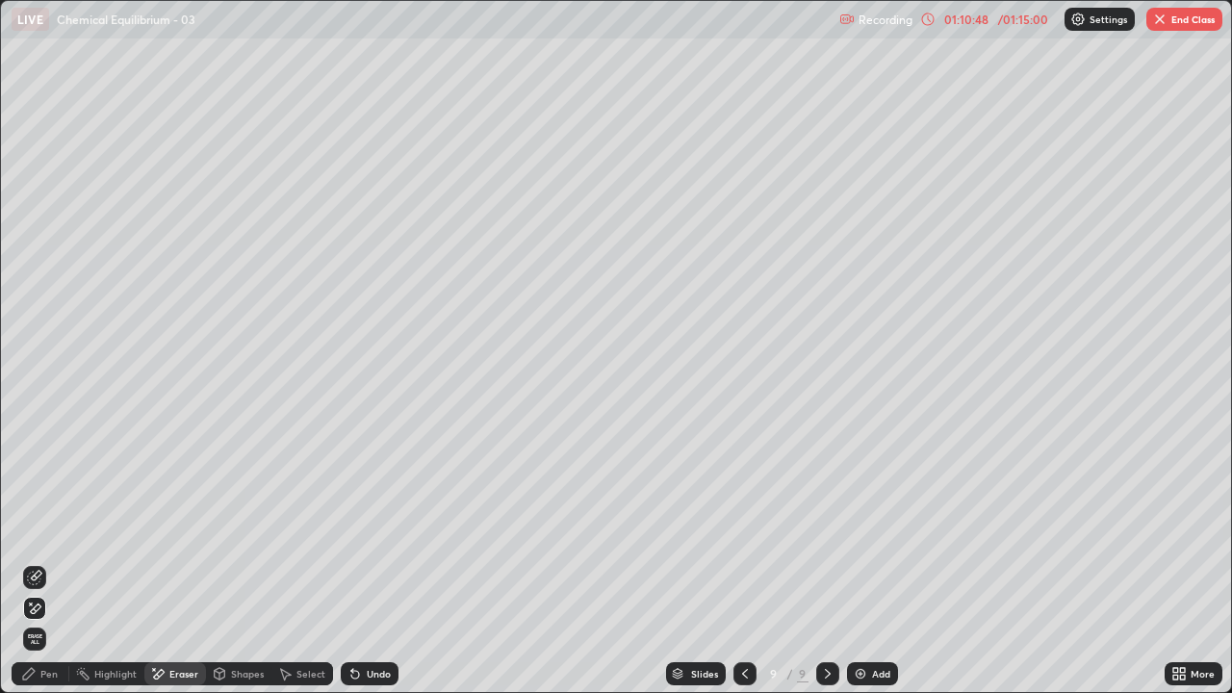
click at [51, 562] on div "Pen" at bounding box center [48, 674] width 17 height 10
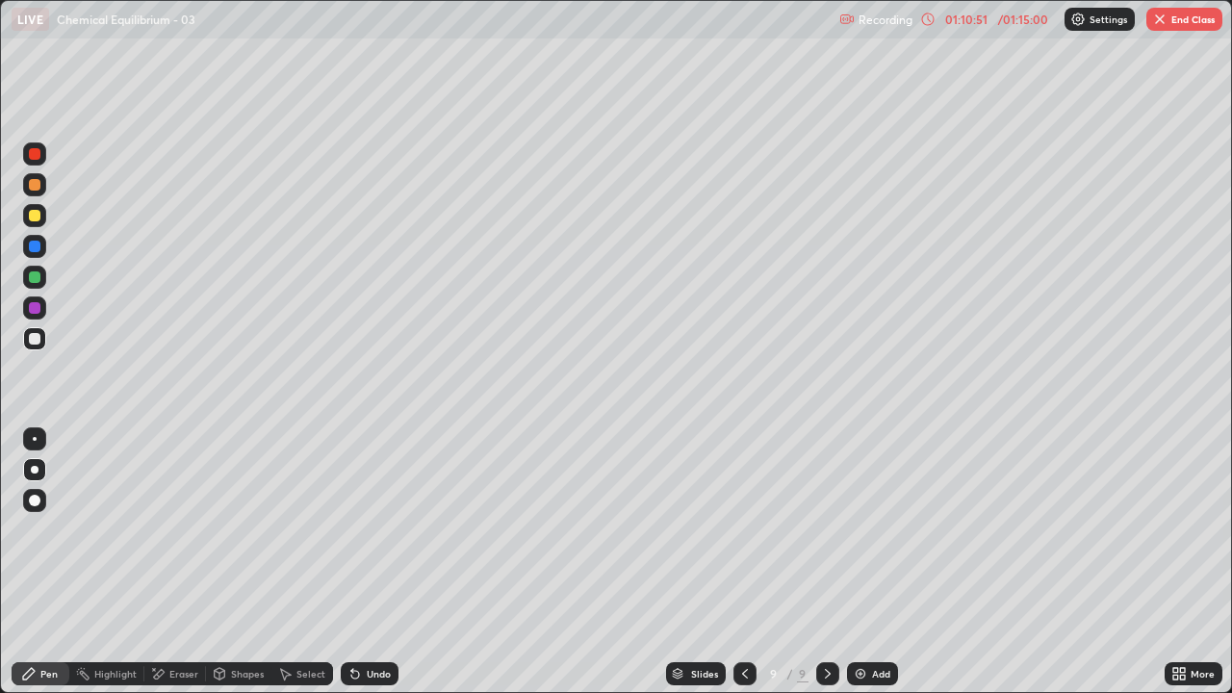
click at [176, 562] on div "Eraser" at bounding box center [175, 673] width 62 height 23
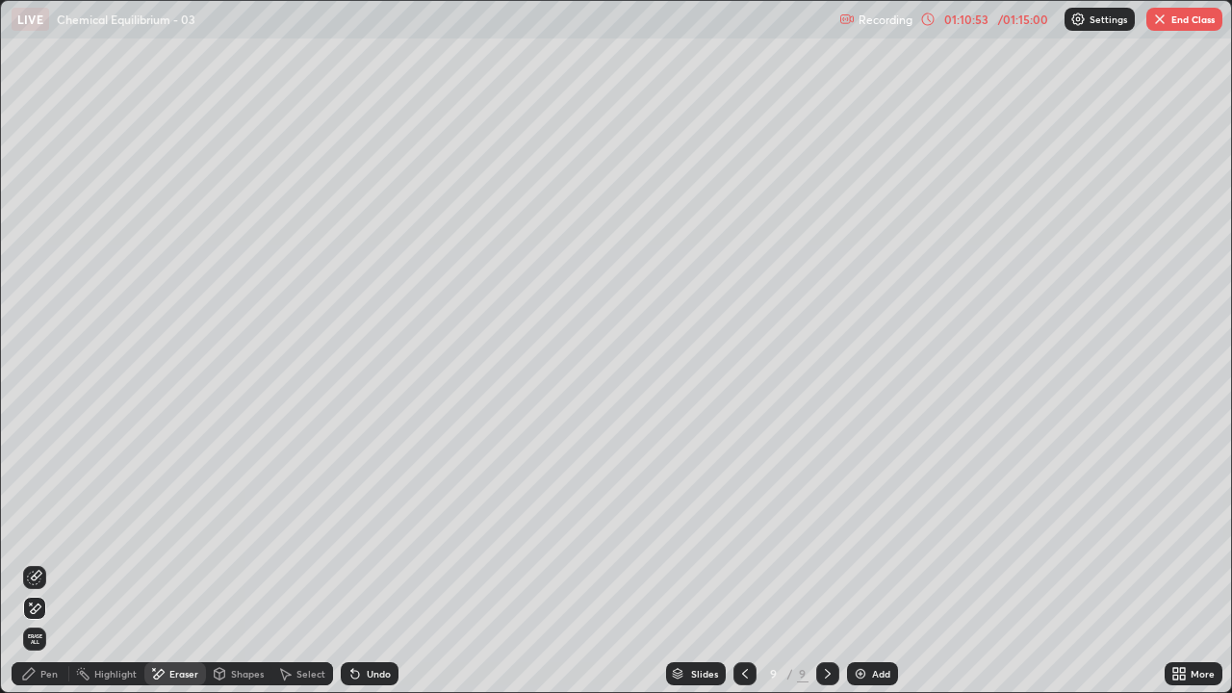
click at [54, 562] on div "Pen" at bounding box center [48, 674] width 17 height 10
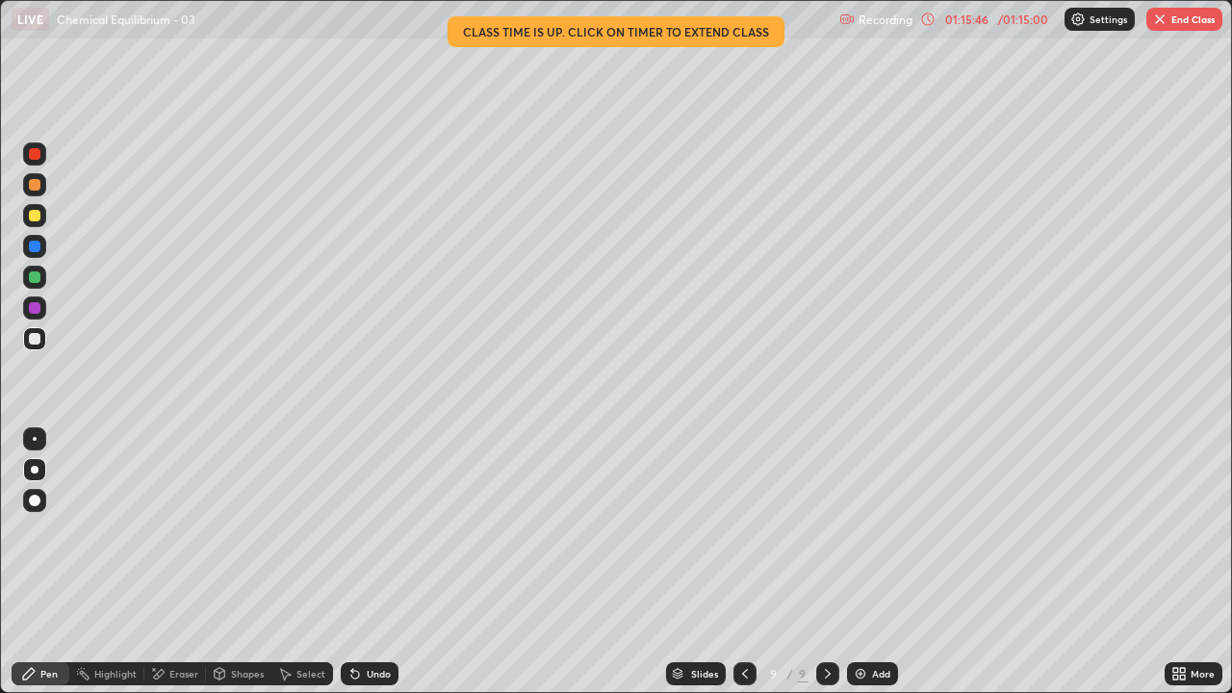
click at [744, 562] on icon at bounding box center [744, 673] width 15 height 15
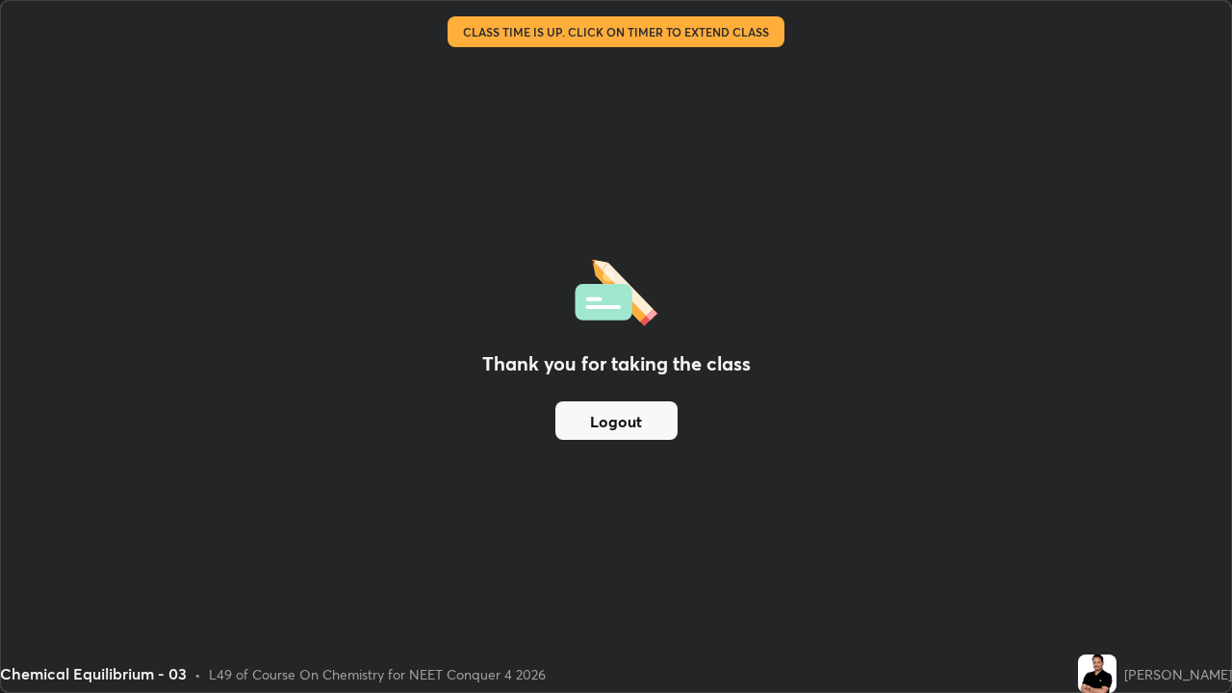
click at [615, 428] on button "Logout" at bounding box center [616, 420] width 122 height 38
